Goal: Task Accomplishment & Management: Use online tool/utility

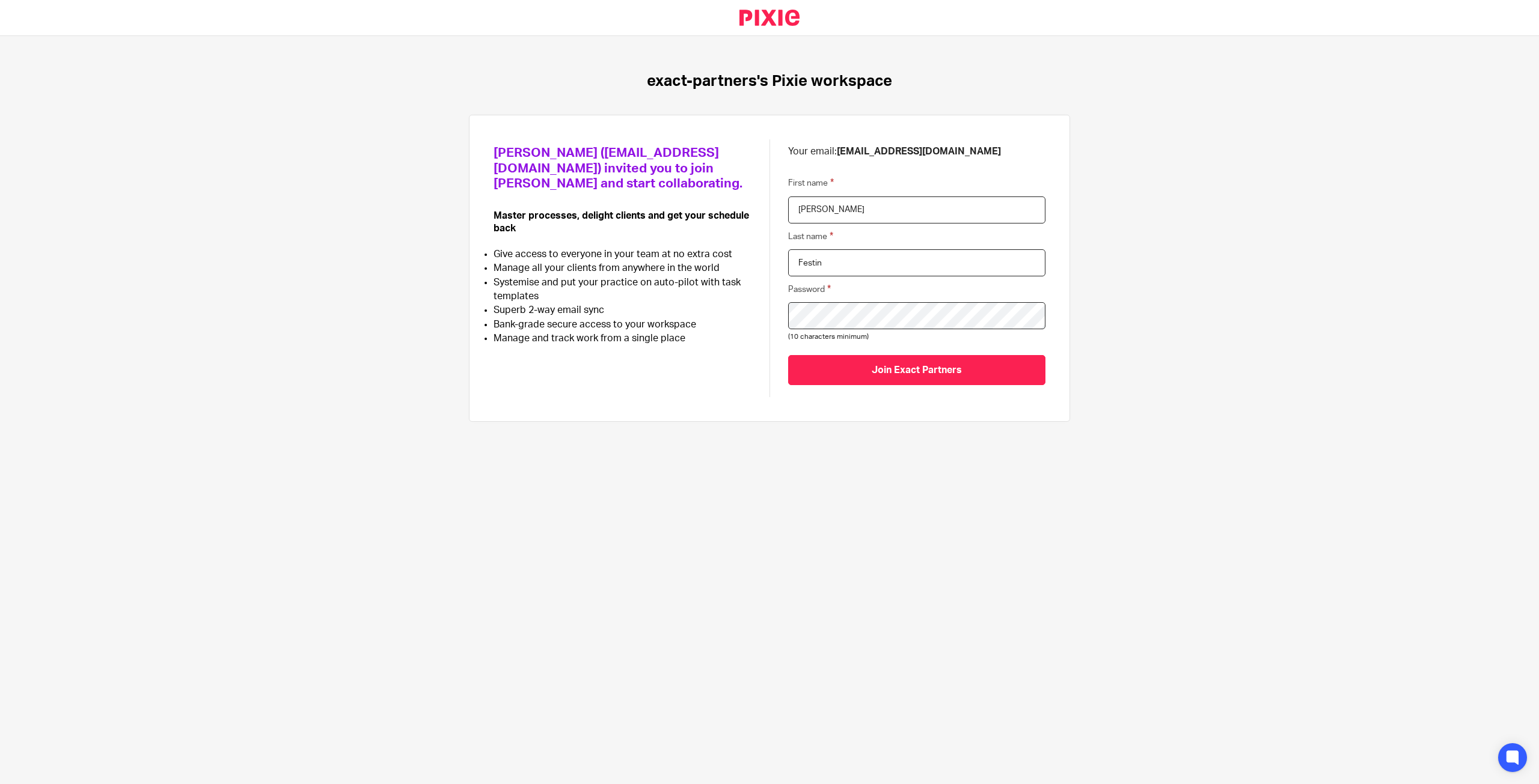
click at [788, 355] on input "Join Exact Partners" at bounding box center [917, 370] width 257 height 29
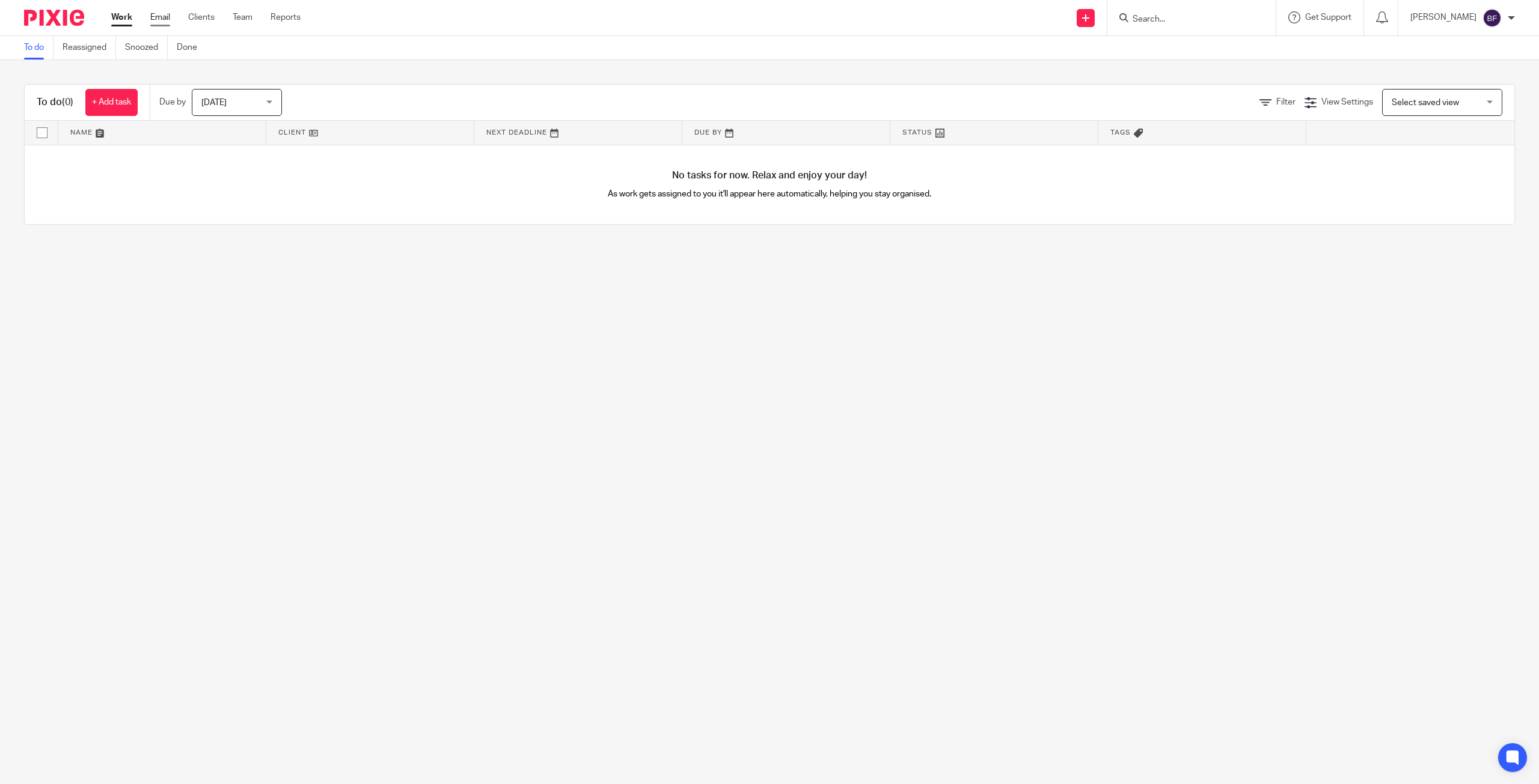
click at [170, 18] on link "Email" at bounding box center [160, 17] width 20 height 12
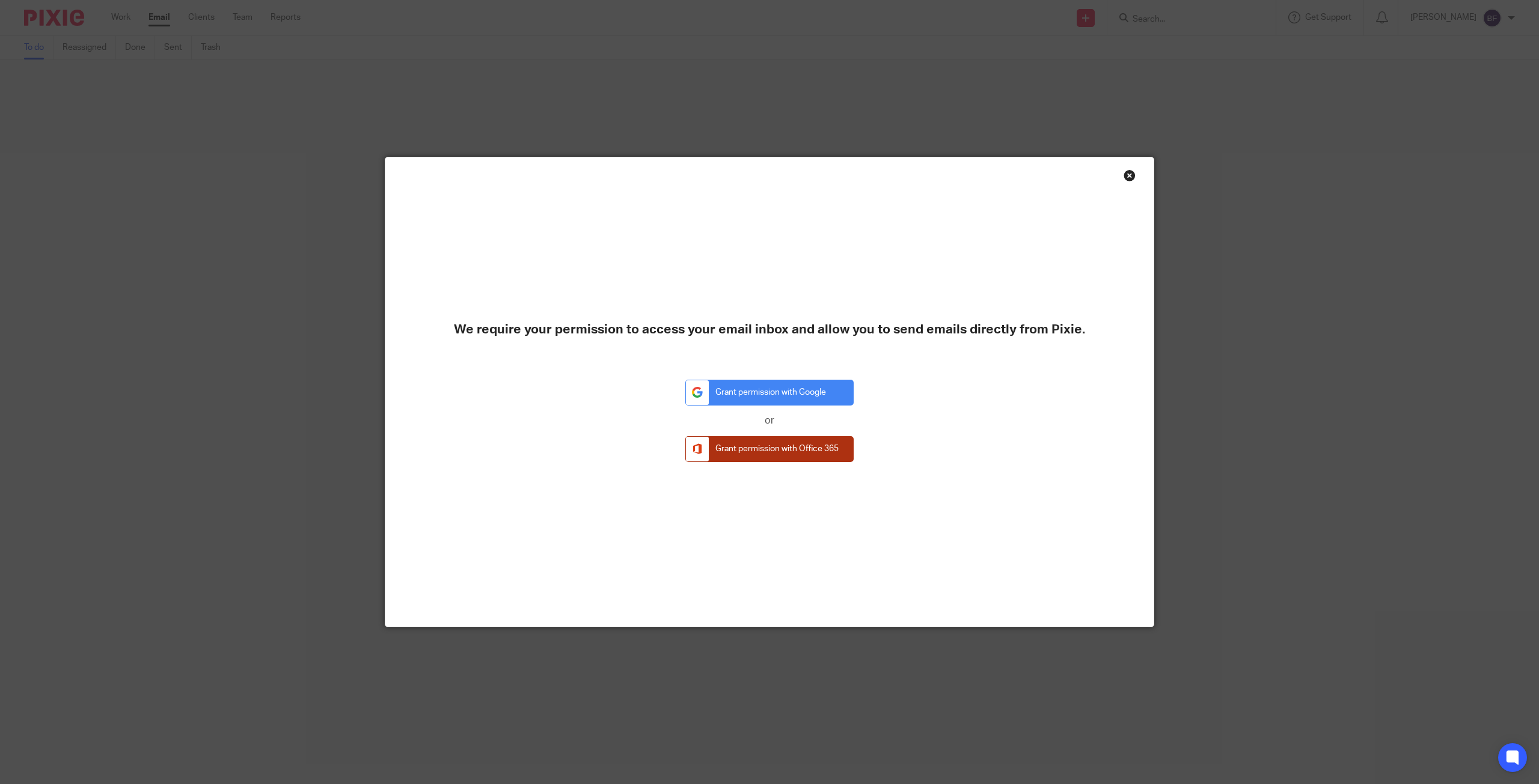
click at [753, 444] on link "Grant permission with Office 365" at bounding box center [769, 449] width 168 height 26
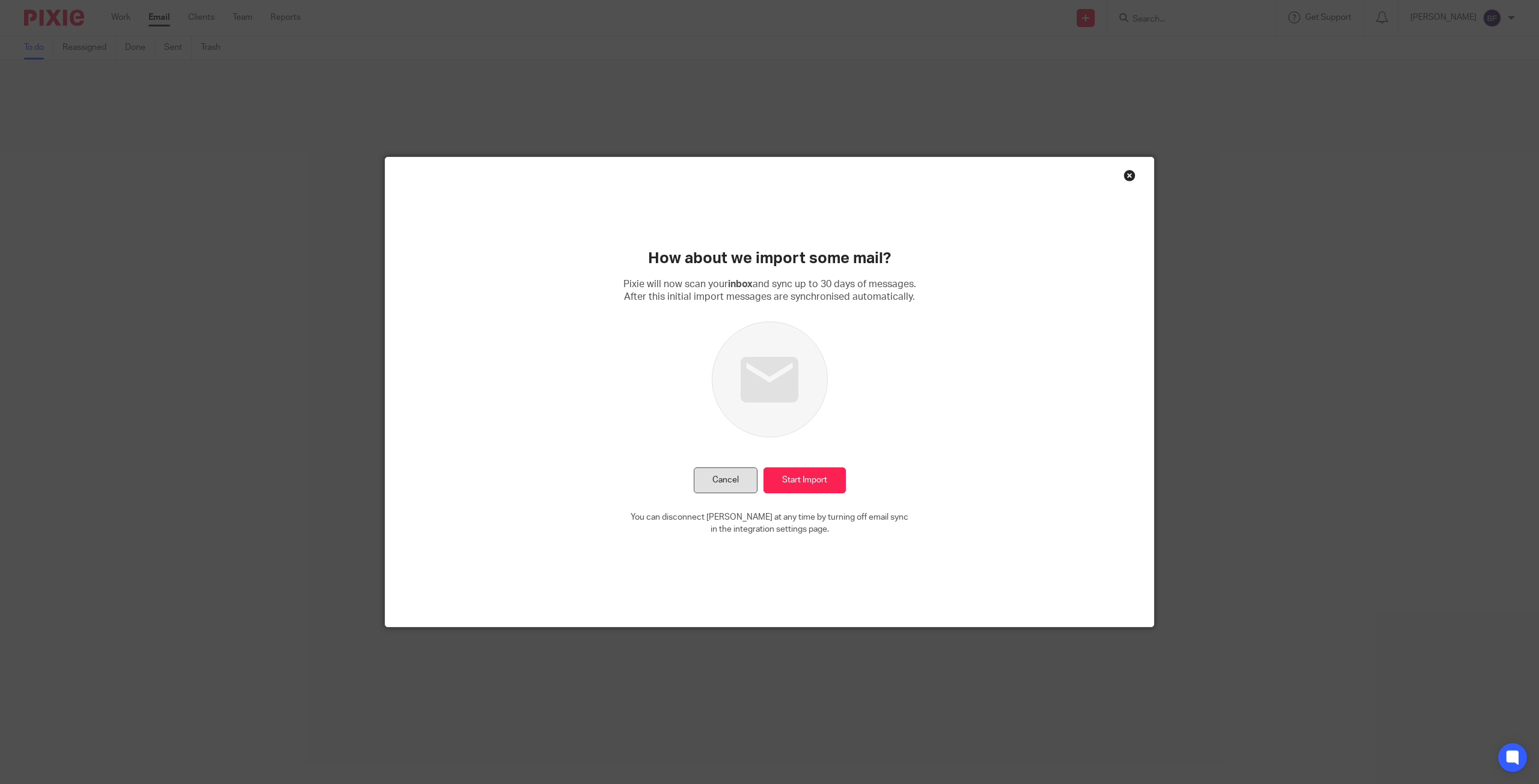
click at [701, 482] on button "Cancel" at bounding box center [726, 480] width 64 height 26
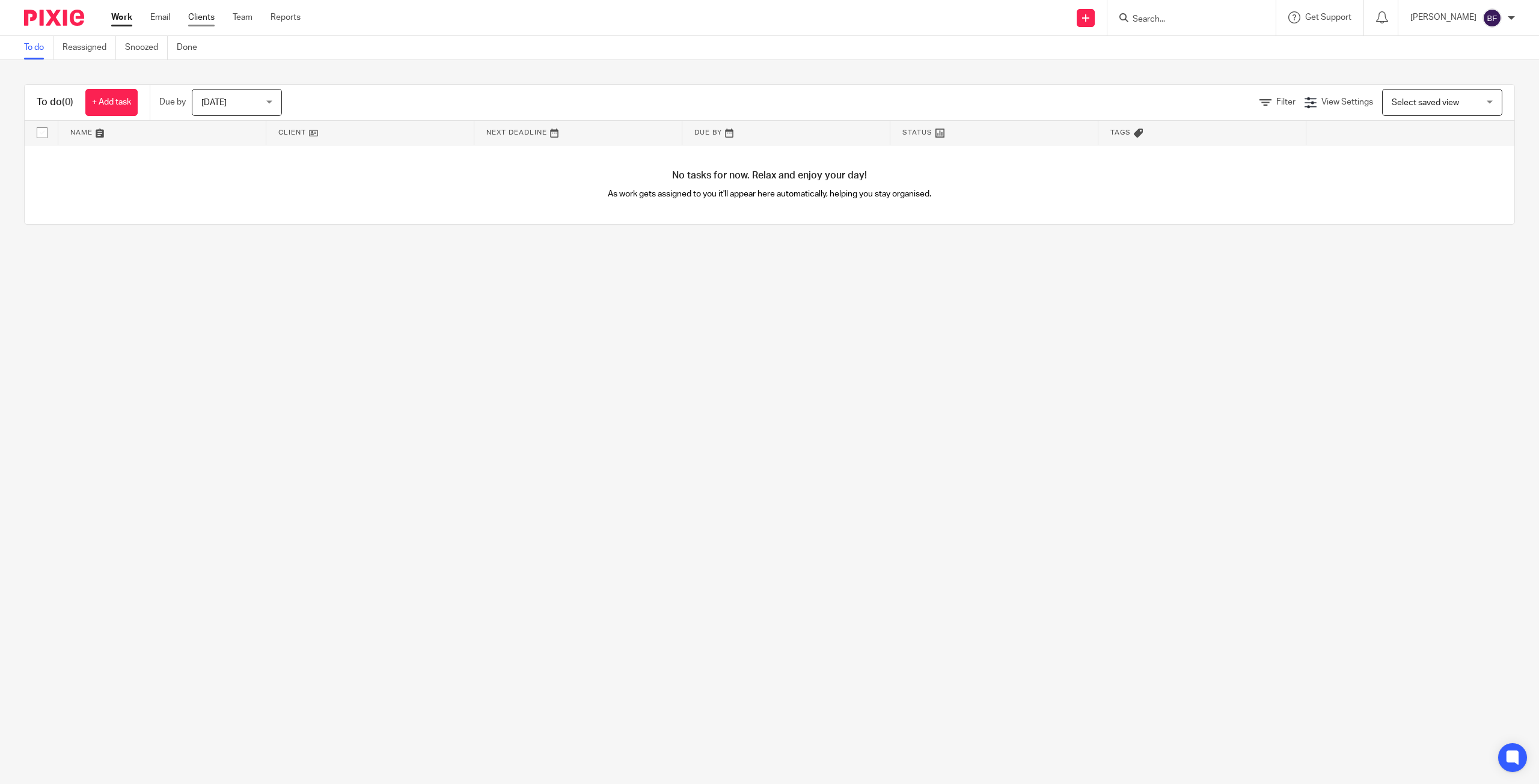
click at [191, 19] on link "Clients" at bounding box center [202, 17] width 27 height 12
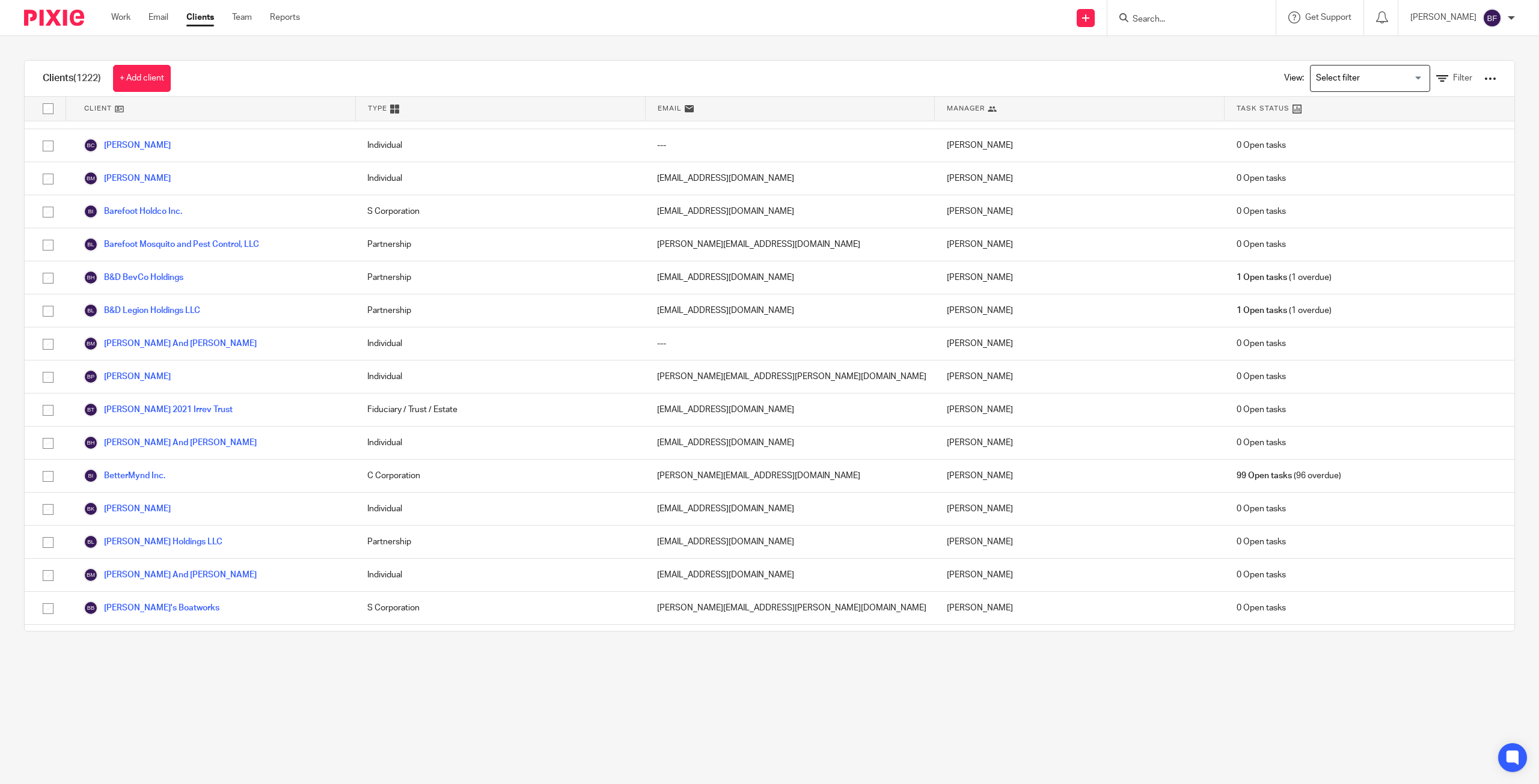
scroll to position [3445, 0]
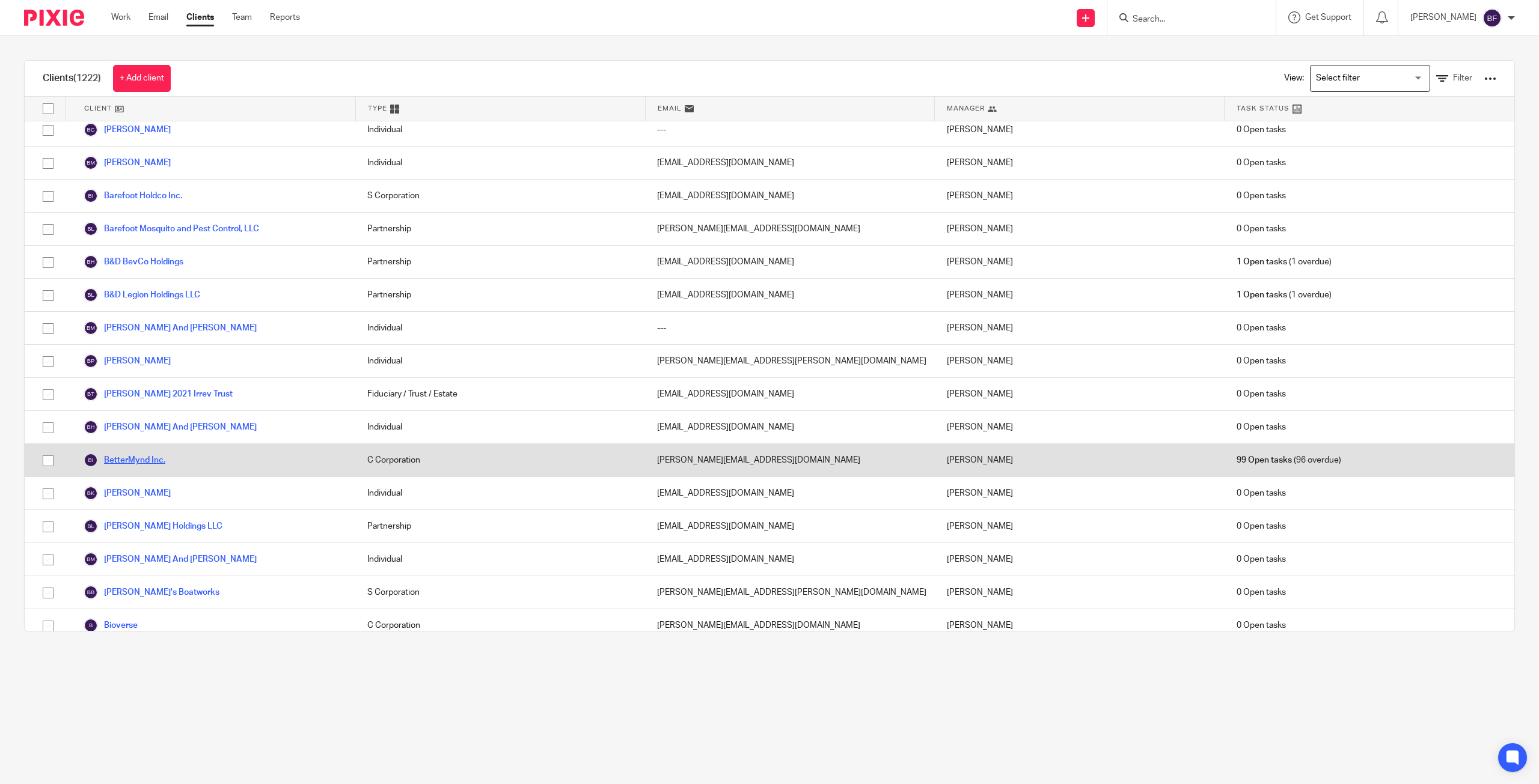
click at [155, 458] on link "BetterMynd Inc." at bounding box center [124, 460] width 82 height 15
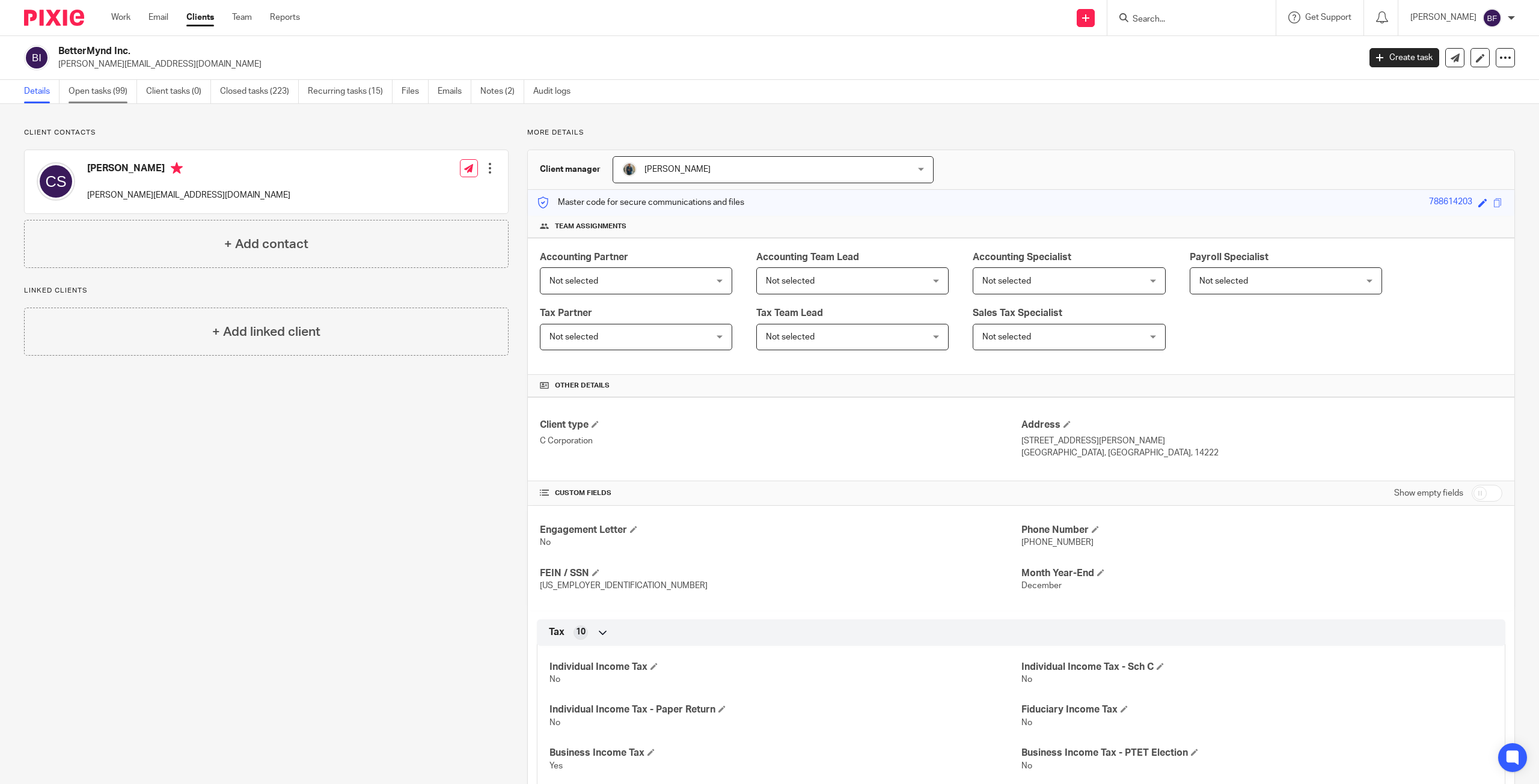
click at [92, 87] on link "Open tasks (99)" at bounding box center [103, 92] width 69 height 24
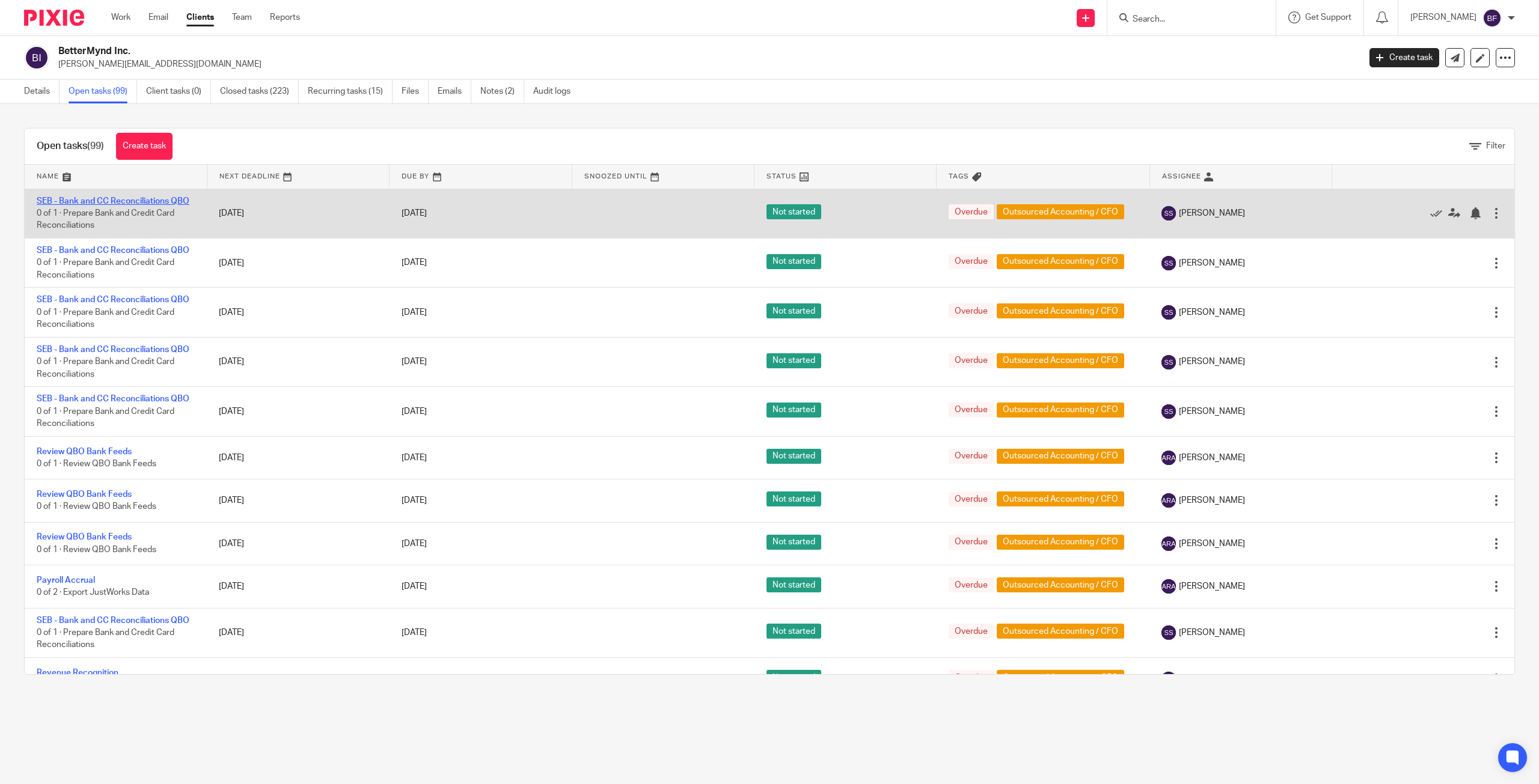
click at [124, 197] on link "SEB - Bank and CC Reconciliations QBO" at bounding box center [113, 201] width 153 height 8
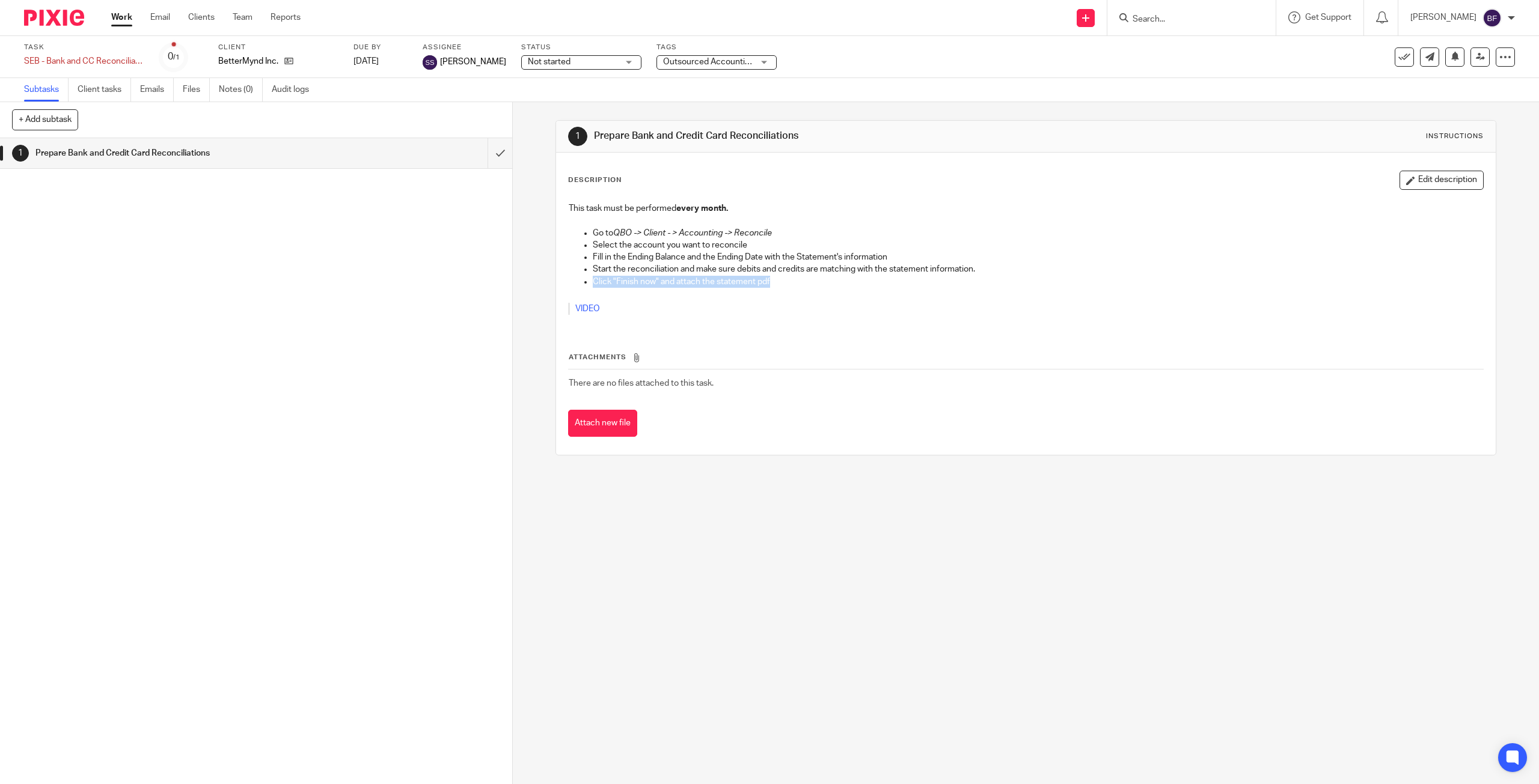
drag, startPoint x: 770, startPoint y: 284, endPoint x: 591, endPoint y: 279, distance: 179.1
click at [593, 279] on p "Click "Finish now" and attach the statement pdf" at bounding box center [1037, 281] width 890 height 12
